Goal: Communication & Community: Answer question/provide support

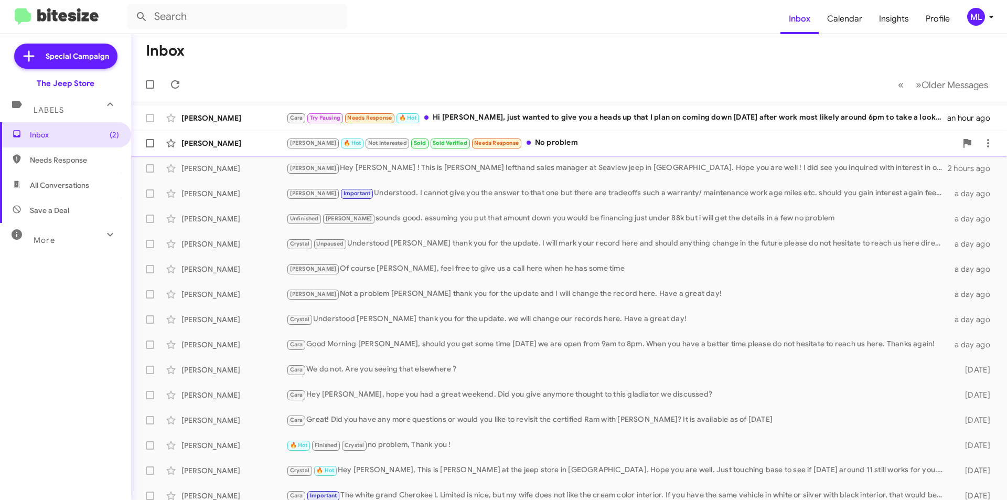
click at [509, 151] on div "[PERSON_NAME] [PERSON_NAME] 🔥 Hot Not Interested Sold Sold Verified Needs Respo…" at bounding box center [568, 143] width 859 height 21
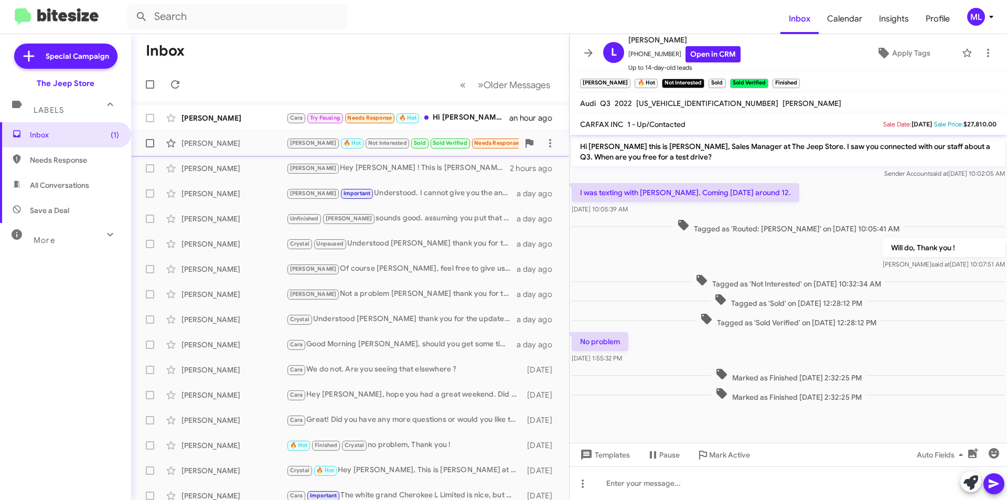
click at [474, 143] on span "Needs Response" at bounding box center [496, 142] width 45 height 7
click at [981, 60] on button at bounding box center [987, 52] width 21 height 21
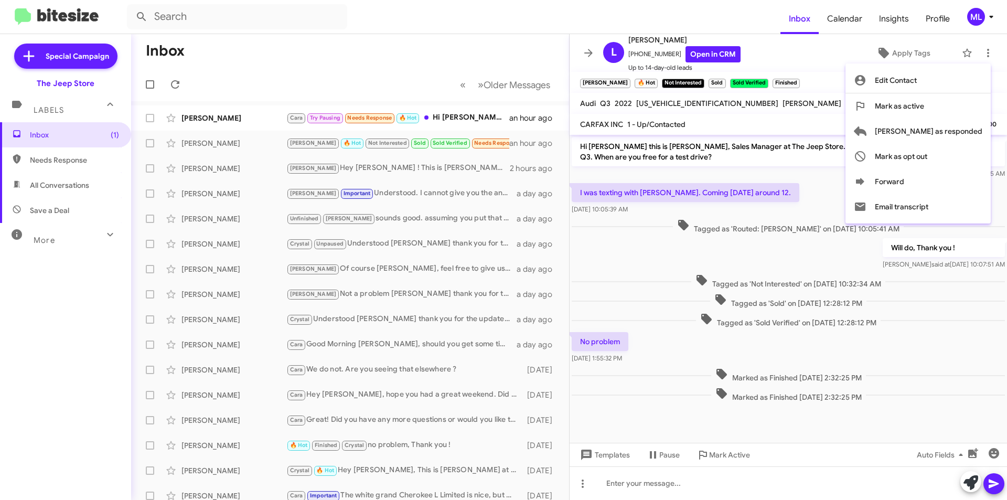
click at [377, 119] on div at bounding box center [503, 250] width 1007 height 500
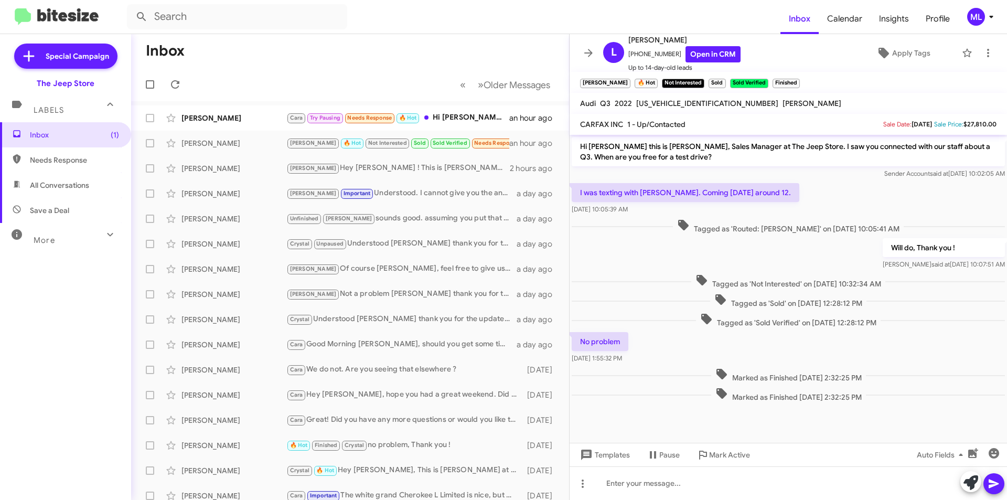
click at [377, 119] on span "Needs Response" at bounding box center [369, 117] width 45 height 7
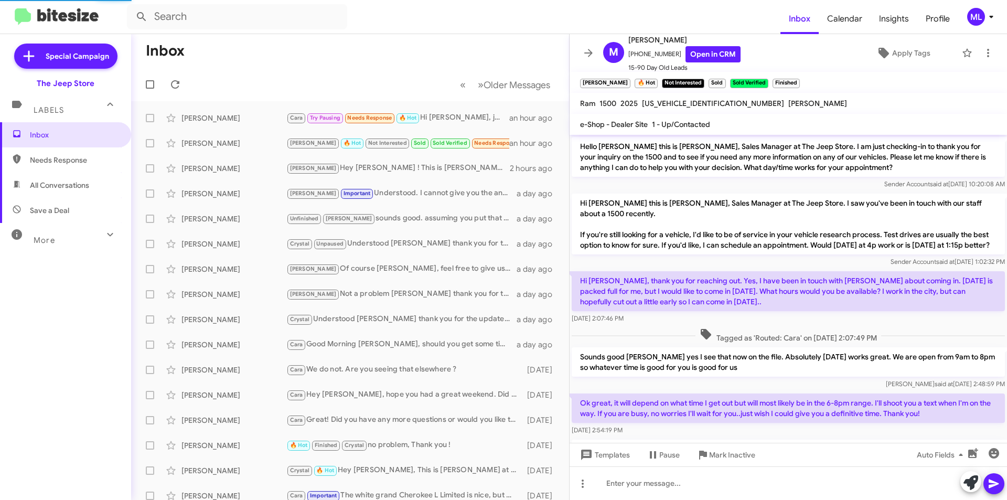
scroll to position [157, 0]
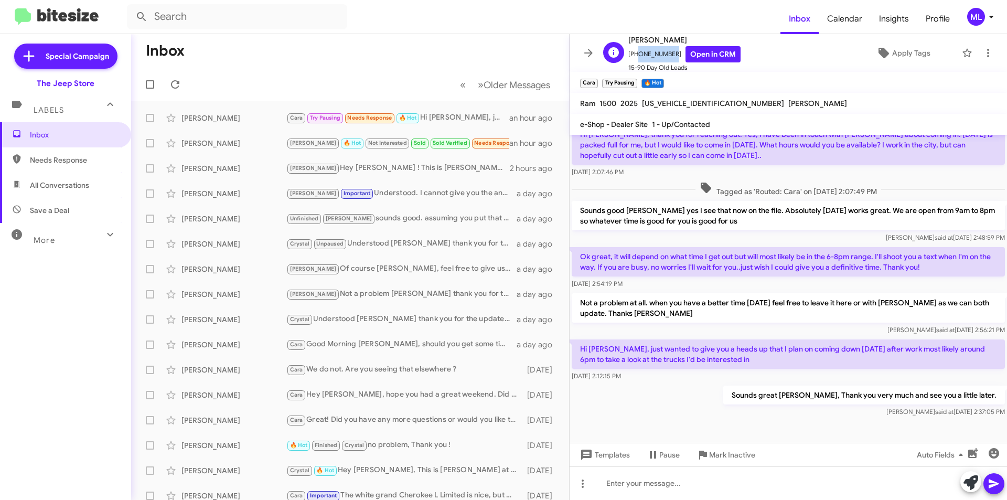
drag, startPoint x: 668, startPoint y: 55, endPoint x: 635, endPoint y: 57, distance: 33.7
click at [635, 57] on span "[PHONE_NUMBER] Open in CRM" at bounding box center [684, 54] width 112 height 16
copy span "6077653599"
click at [906, 51] on span "Apply Tags" at bounding box center [911, 53] width 38 height 19
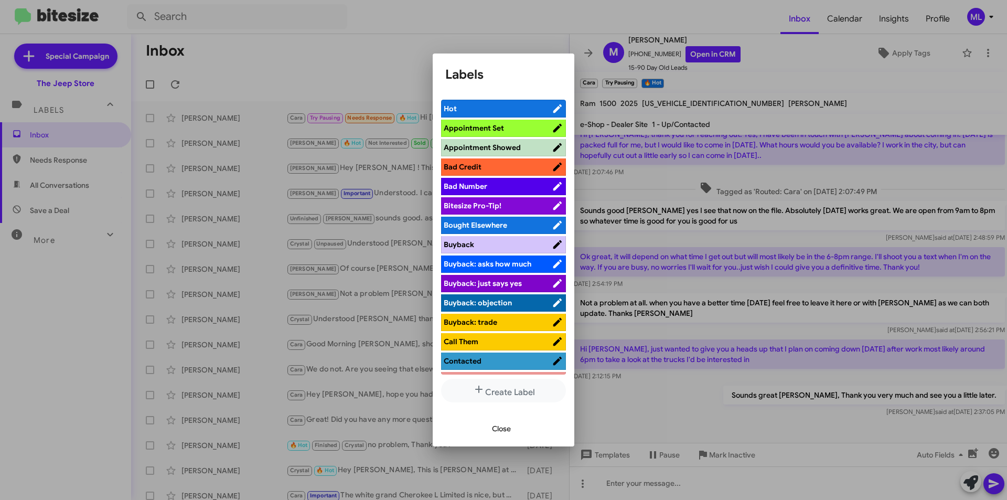
click at [503, 125] on span "Appointment Set" at bounding box center [498, 128] width 108 height 10
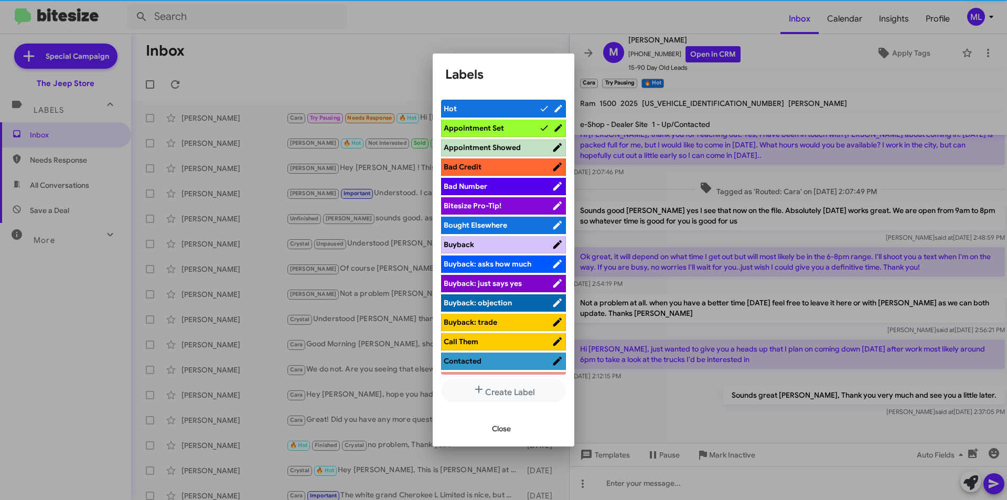
click at [507, 427] on span "Close" at bounding box center [501, 428] width 19 height 19
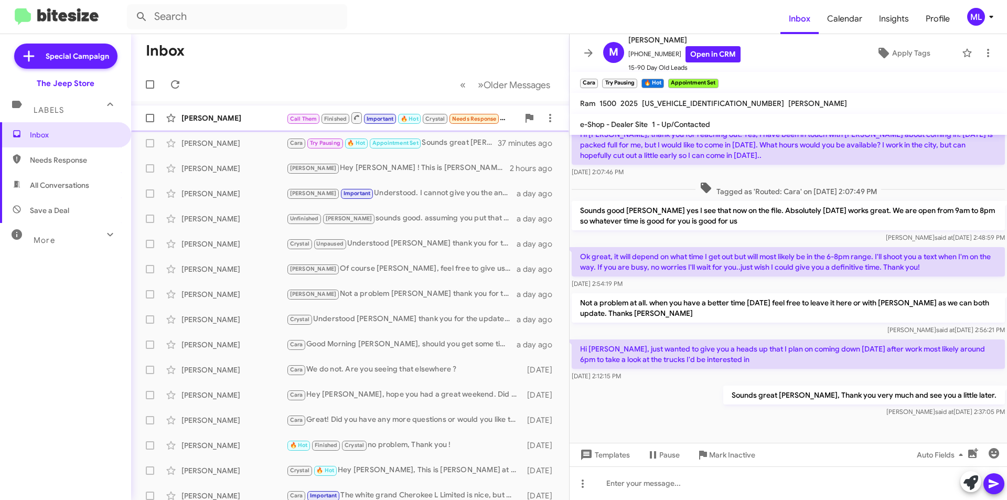
click at [220, 115] on div "[PERSON_NAME]" at bounding box center [233, 118] width 105 height 10
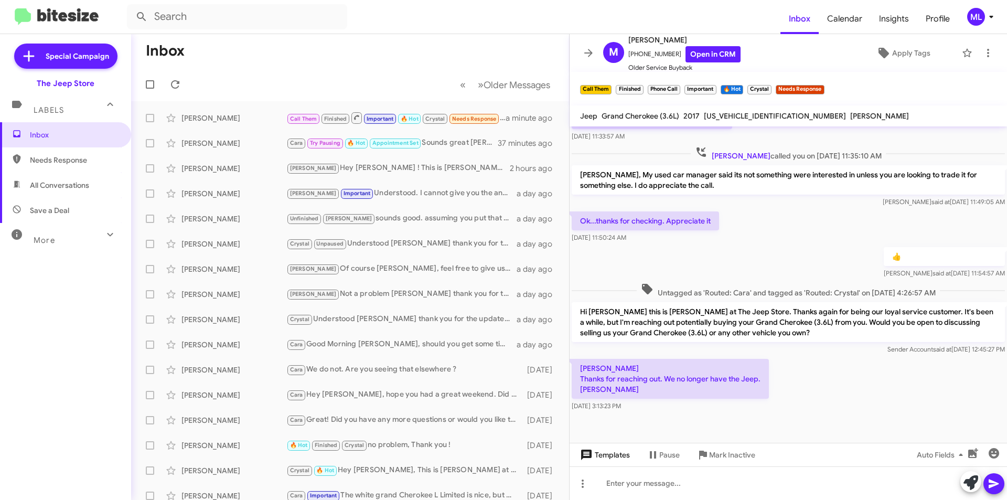
click at [606, 454] on span "Templates" at bounding box center [604, 454] width 52 height 19
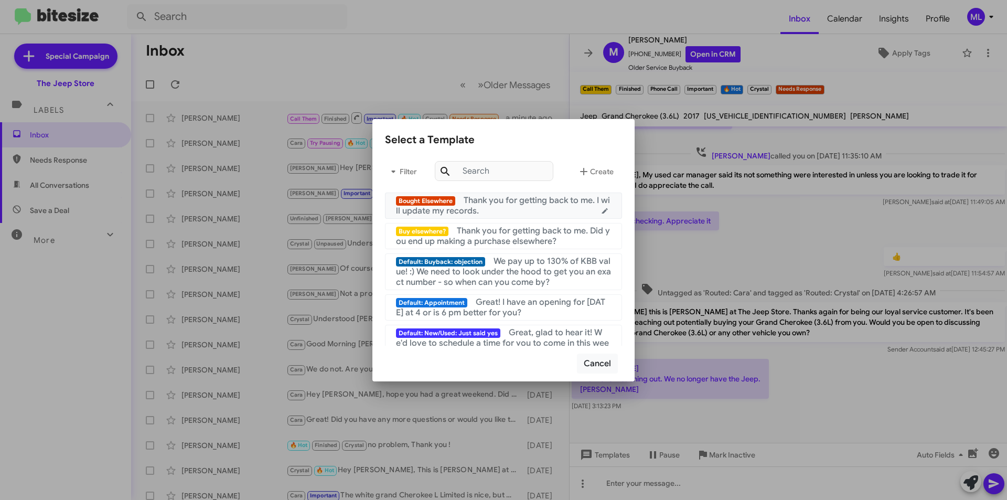
click at [519, 205] on span "Thank you for getting back to me. I will update my records." at bounding box center [503, 205] width 214 height 21
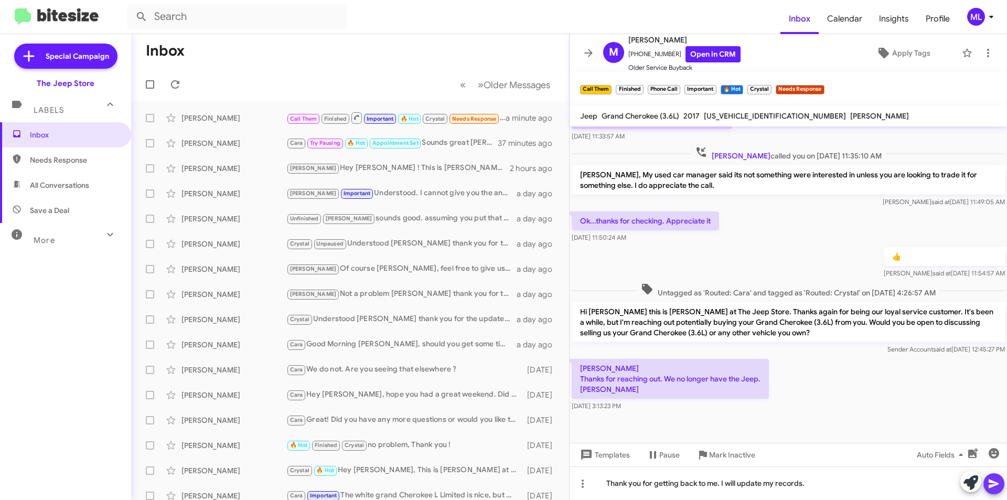
click at [987, 479] on icon at bounding box center [993, 483] width 13 height 13
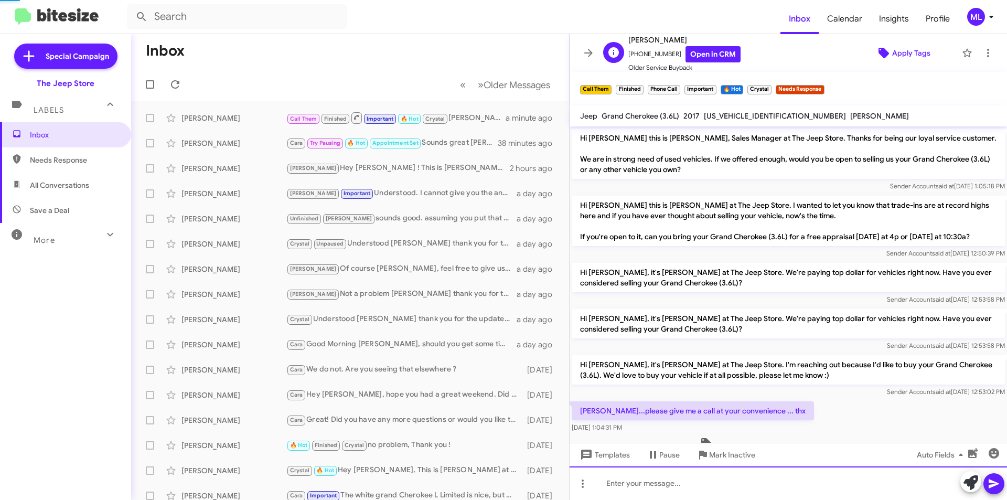
scroll to position [52, 0]
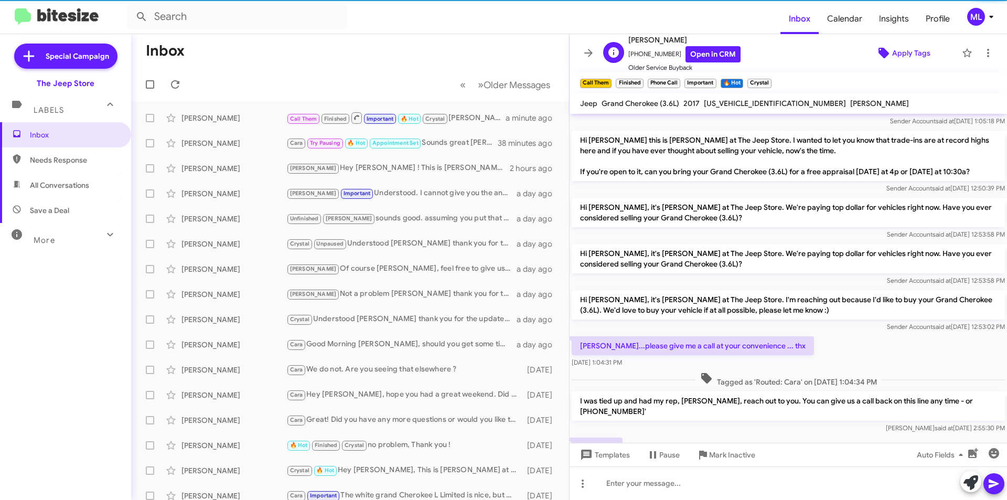
click at [899, 58] on span "Apply Tags" at bounding box center [911, 53] width 38 height 19
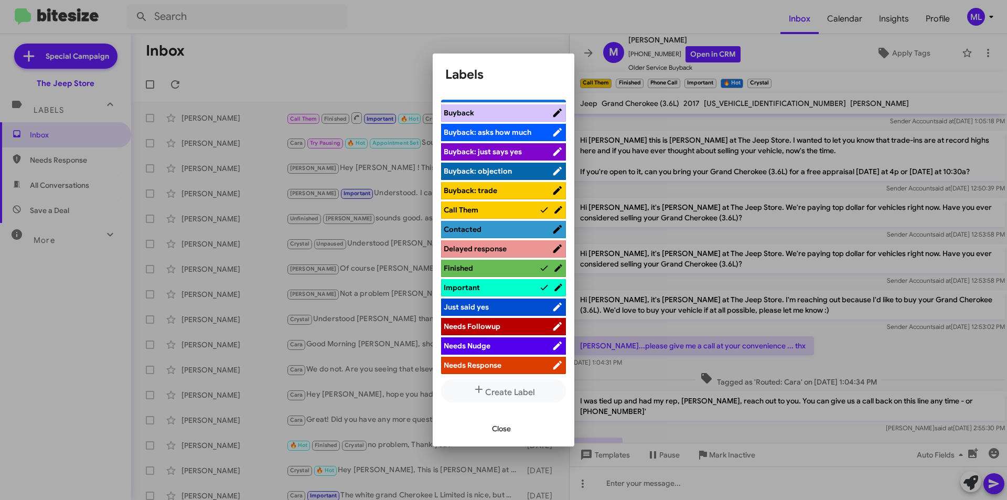
scroll to position [210, 0]
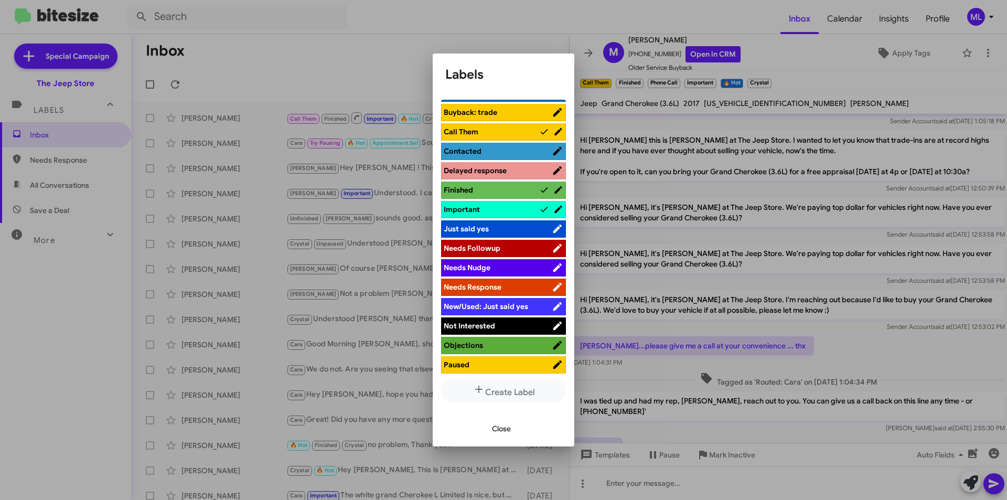
click at [509, 325] on span "Not Interested" at bounding box center [498, 325] width 108 height 10
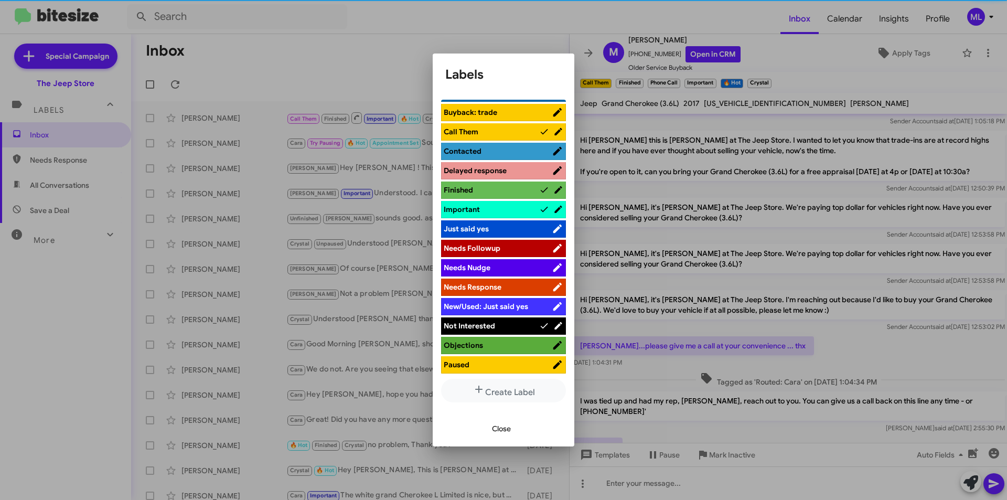
click at [498, 425] on span "Close" at bounding box center [501, 428] width 19 height 19
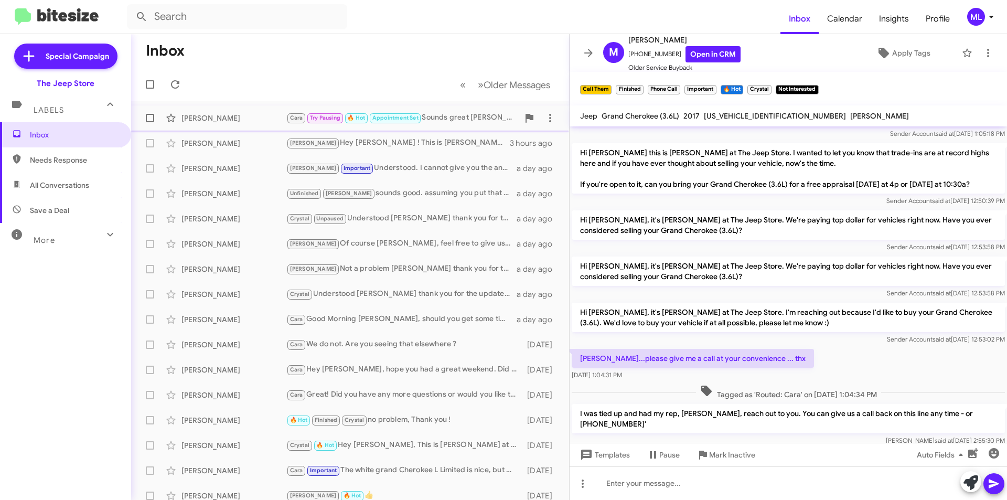
click at [300, 120] on span "Cara" at bounding box center [296, 117] width 13 height 7
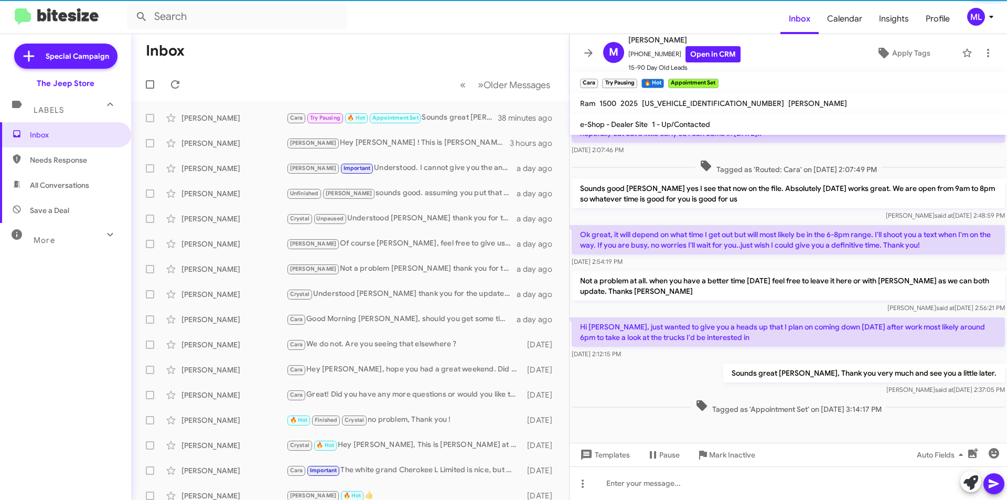
scroll to position [179, 0]
